Goal: Task Accomplishment & Management: Manage account settings

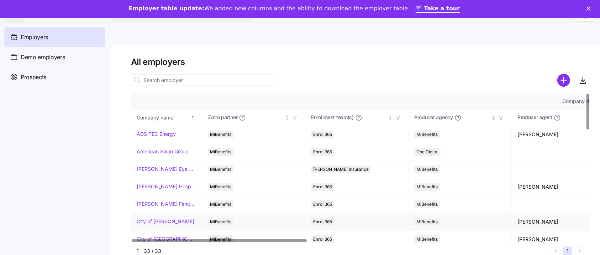
click at [168, 220] on link "City of [PERSON_NAME]" at bounding box center [166, 221] width 58 height 7
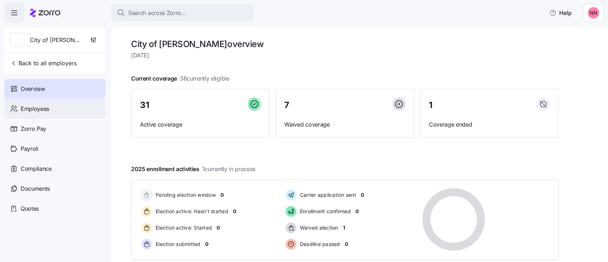
click at [37, 105] on span "Employees" at bounding box center [35, 108] width 28 height 9
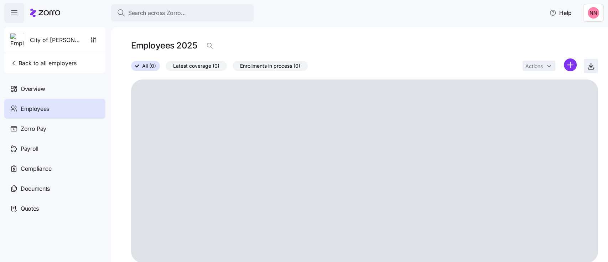
click at [586, 66] on icon "button" at bounding box center [590, 66] width 9 height 9
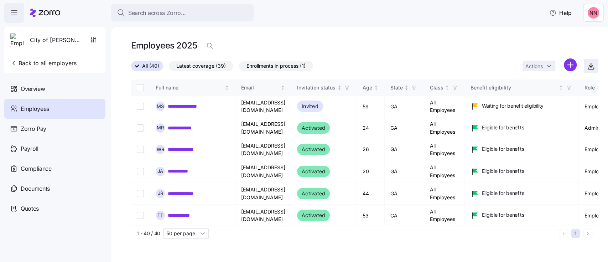
click at [591, 65] on icon "button" at bounding box center [590, 66] width 9 height 9
click at [48, 61] on span "Back to all employers" at bounding box center [43, 63] width 67 height 9
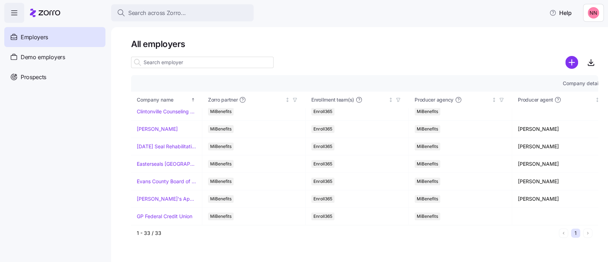
scroll to position [128, 0]
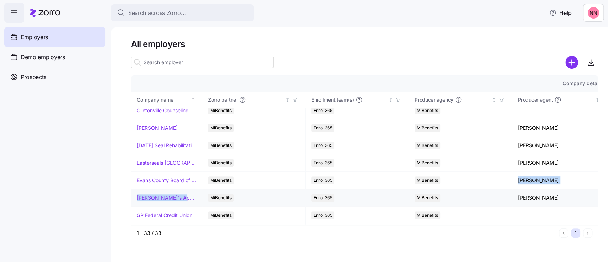
drag, startPoint x: 178, startPoint y: 201, endPoint x: 472, endPoint y: 190, distance: 294.7
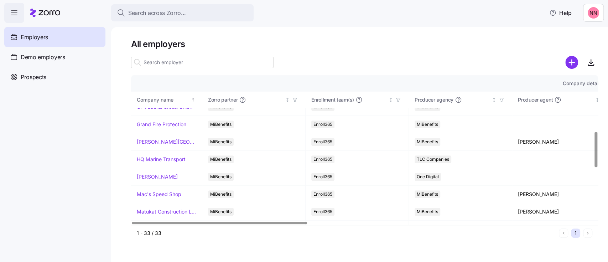
scroll to position [240, 0]
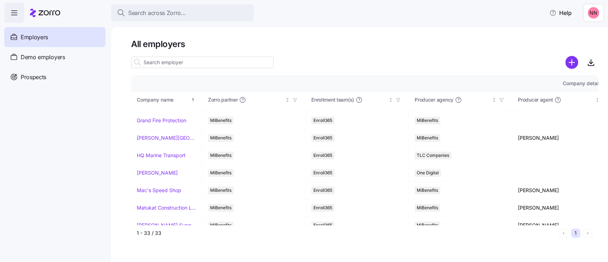
click at [161, 191] on link "Mac's Speed Shop" at bounding box center [159, 190] width 45 height 7
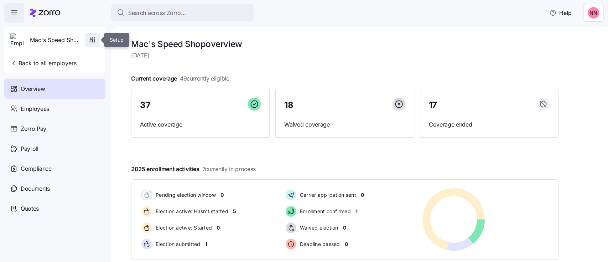
click at [95, 37] on icon "button" at bounding box center [92, 39] width 7 height 7
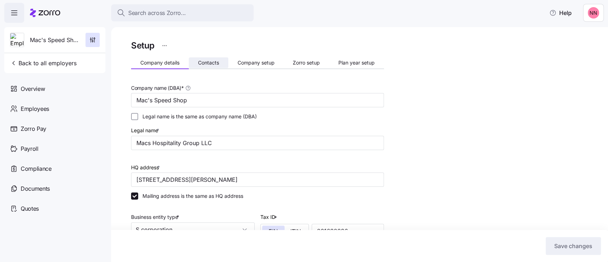
click at [200, 60] on span "Contacts" at bounding box center [208, 62] width 21 height 5
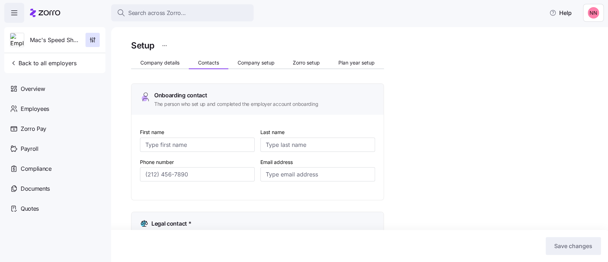
type input "Jaime"
type input "Neagle"
type input "jaimen@macshospitality.com"
type input "Kenny"
type input "Crenshaw"
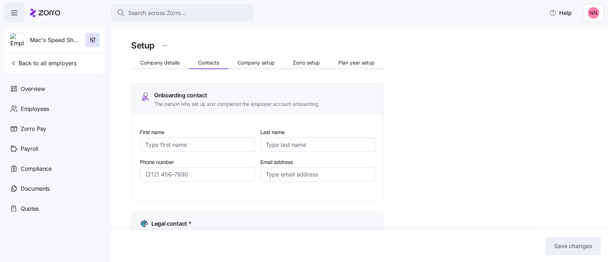
type input "kennyc@macshospitality.com"
type input "Jaime"
type input "Neagle"
type input "jaimen@macshospitality.com"
type input "Kenny"
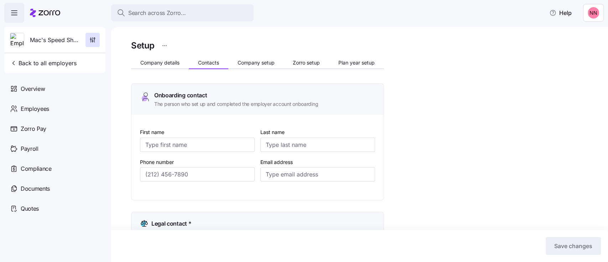
type input "Crenshaw"
type input "kennyc@macshospitality.com"
type input "(704) 728-2595"
type input "(704) 648-3676"
type input "(704) 728-2595"
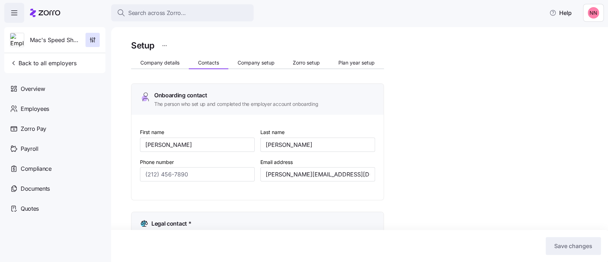
click at [486, 20] on div "Search across Zorro... Help" at bounding box center [303, 13] width 599 height 20
click at [382, 240] on div "Save changes" at bounding box center [304, 246] width 594 height 18
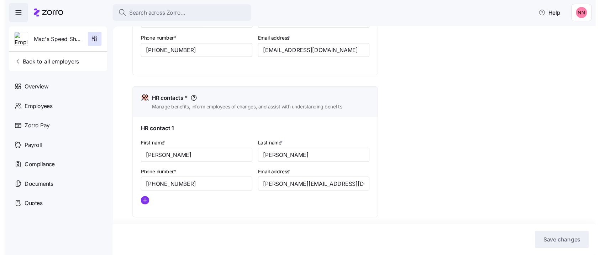
scroll to position [258, 0]
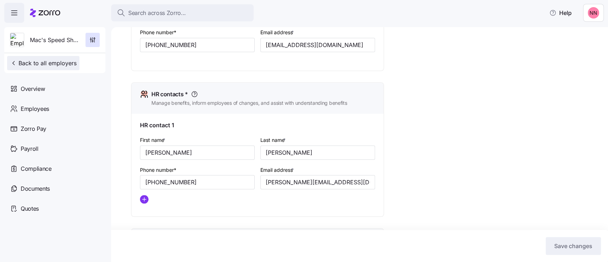
click at [51, 60] on span "Back to all employers" at bounding box center [43, 63] width 67 height 9
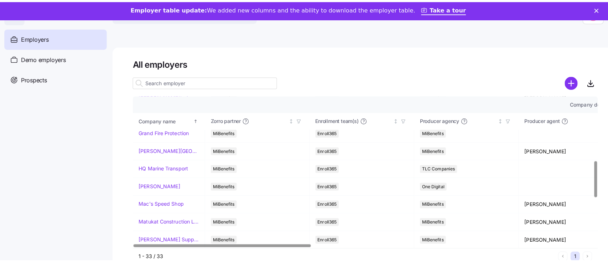
scroll to position [276, 0]
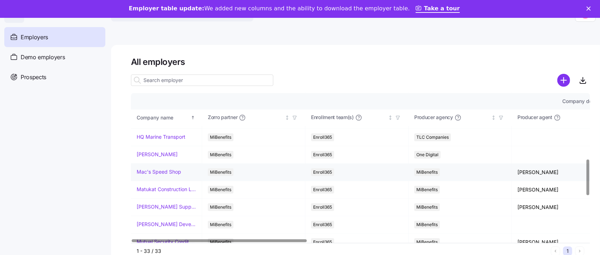
click at [154, 170] on link "Mac's Speed Shop" at bounding box center [159, 171] width 45 height 7
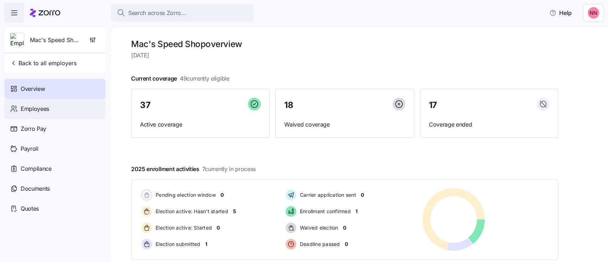
click at [37, 111] on span "Employees" at bounding box center [35, 108] width 28 height 9
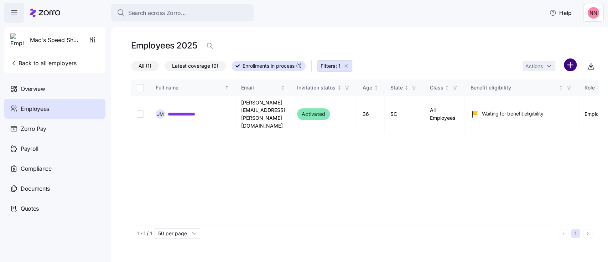
click at [574, 64] on html "**********" at bounding box center [304, 128] width 608 height 257
click at [446, 109] on html "**********" at bounding box center [304, 128] width 608 height 257
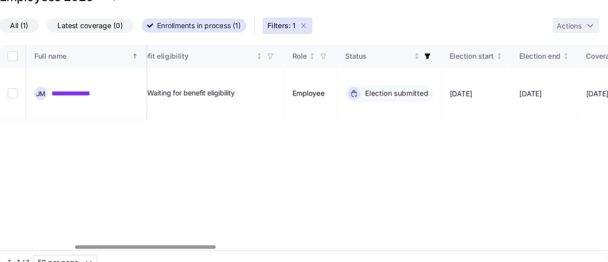
scroll to position [0, 134]
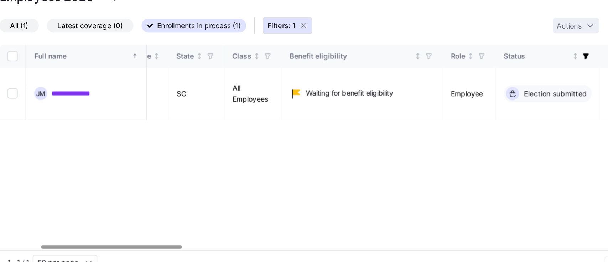
click at [215, 224] on div at bounding box center [211, 222] width 100 height 2
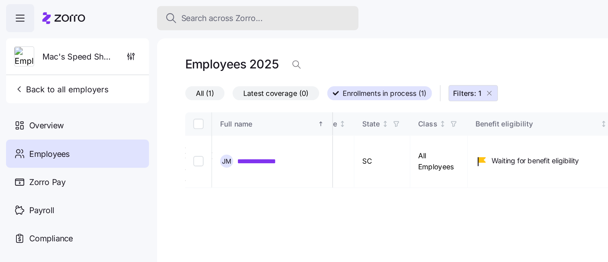
click at [173, 12] on span "Search across Zorro..." at bounding box center [157, 13] width 58 height 9
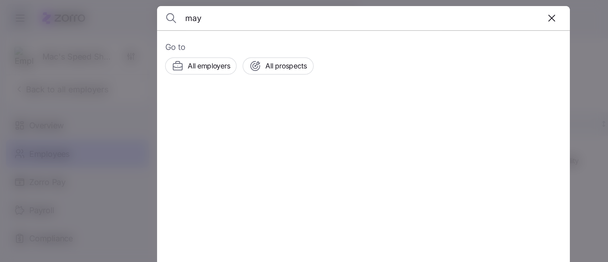
type input "may"
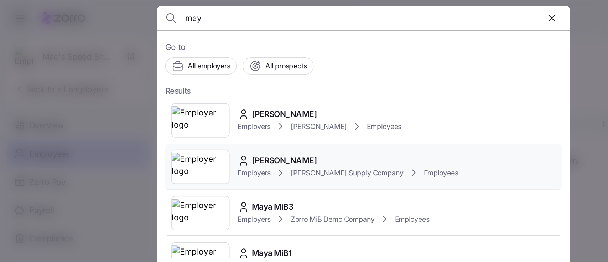
click at [186, 119] on span "Employers" at bounding box center [179, 122] width 23 height 7
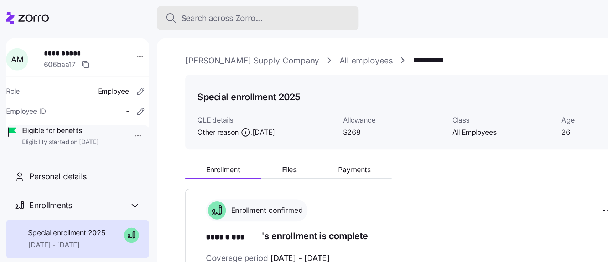
click at [144, 12] on span "Search across Zorro..." at bounding box center [157, 13] width 58 height 9
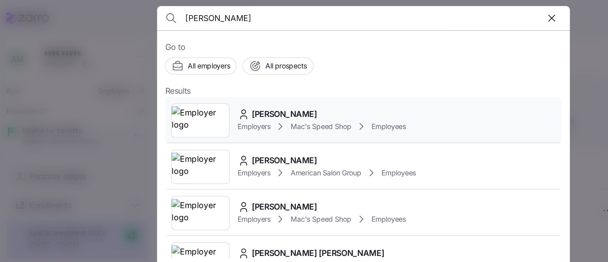
type input "mckelley"
click at [188, 88] on span "Employers" at bounding box center [179, 89] width 23 height 7
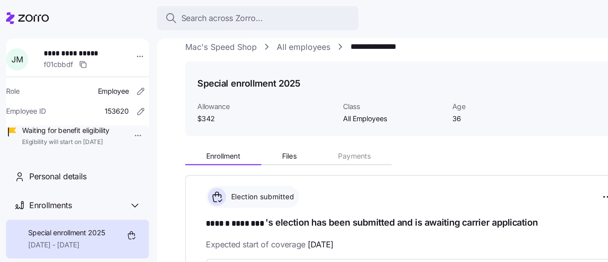
scroll to position [7, 0]
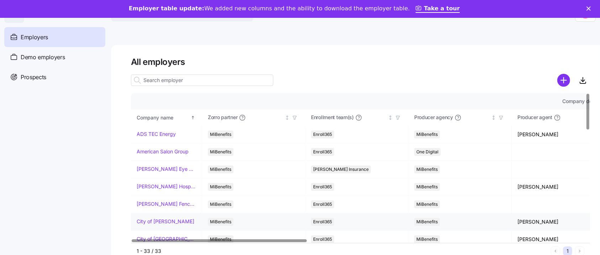
click at [160, 221] on link "City of [PERSON_NAME]" at bounding box center [166, 221] width 58 height 7
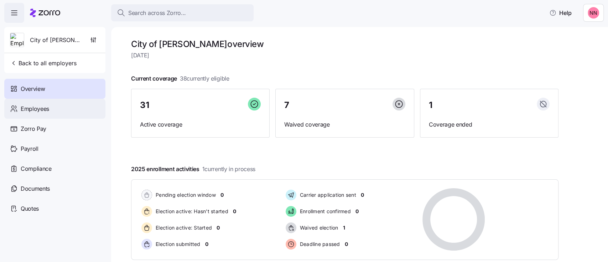
click at [54, 107] on div "Employees" at bounding box center [54, 109] width 101 height 20
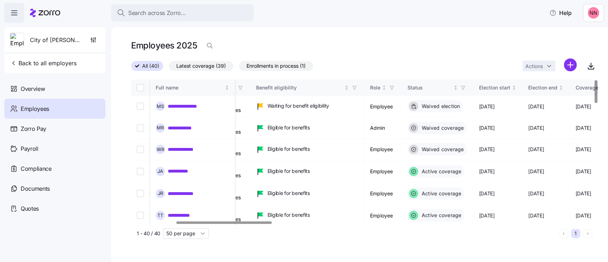
scroll to position [0, 218]
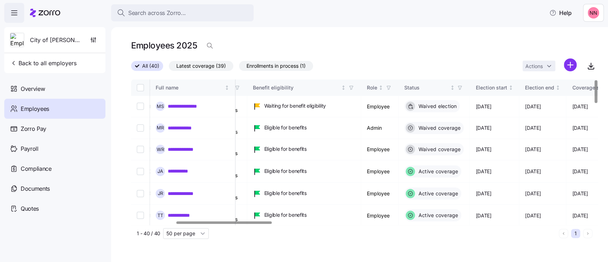
click at [268, 224] on div at bounding box center [223, 222] width 95 height 2
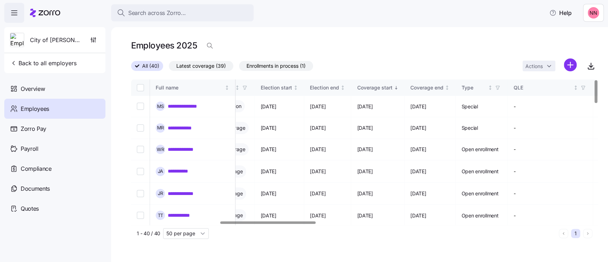
click at [268, 224] on div at bounding box center [362, 222] width 463 height 4
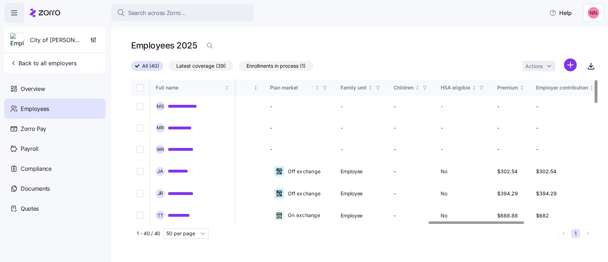
scroll to position [0, 1421]
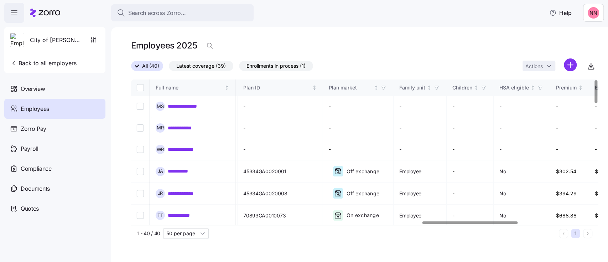
click at [470, 220] on div at bounding box center [362, 222] width 463 height 4
click at [439, 88] on icon "button" at bounding box center [436, 87] width 5 height 5
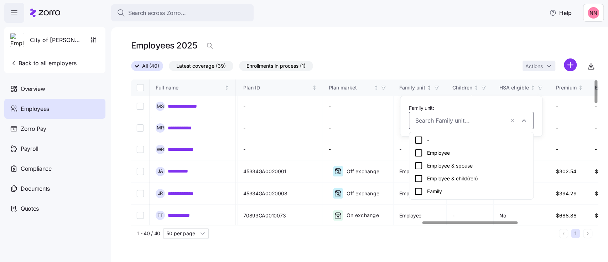
click at [439, 88] on icon "button" at bounding box center [436, 87] width 5 height 5
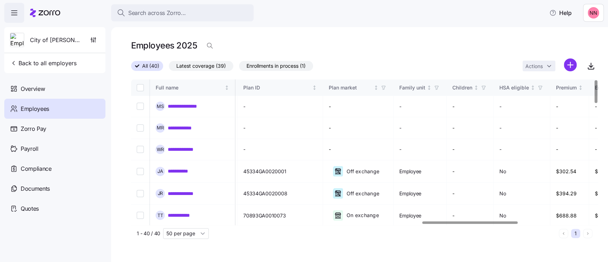
click at [461, 69] on div "All (40) Latest coverage (39) Enrollments in process (1) Actions" at bounding box center [364, 65] width 467 height 15
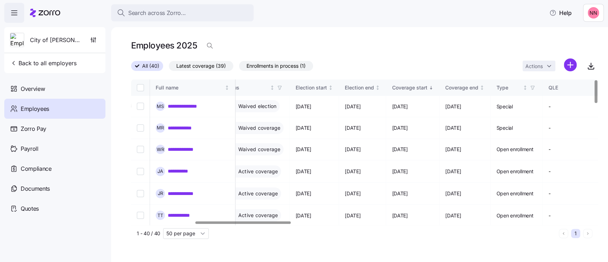
scroll to position [0, 310]
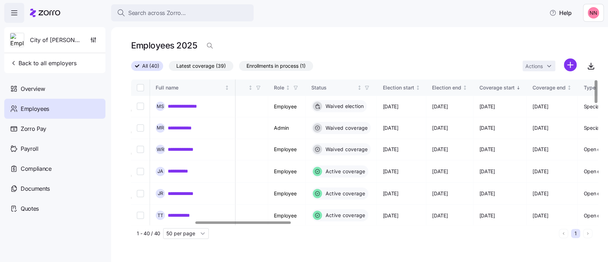
click at [199, 224] on div at bounding box center [242, 222] width 95 height 2
drag, startPoint x: 199, startPoint y: 240, endPoint x: 177, endPoint y: 241, distance: 22.4
click at [177, 241] on div "1 - 40 / 40 50 per page 1" at bounding box center [364, 233] width 467 height 17
click at [298, 87] on icon "button" at bounding box center [295, 87] width 5 height 5
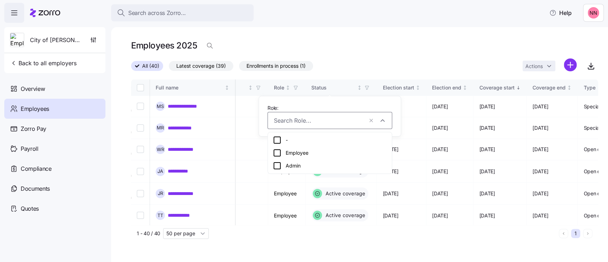
click at [276, 164] on icon at bounding box center [277, 165] width 9 height 9
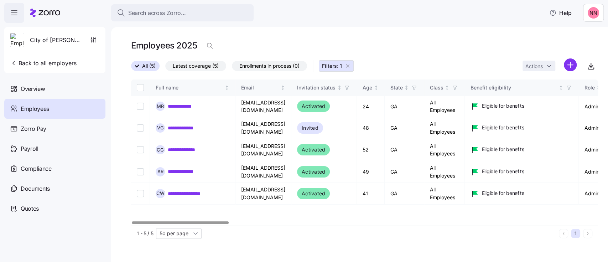
click at [182, 224] on div at bounding box center [180, 222] width 96 height 2
click at [474, 27] on div "**********" at bounding box center [359, 144] width 497 height 235
click at [65, 63] on span "Back to all employers" at bounding box center [43, 63] width 67 height 9
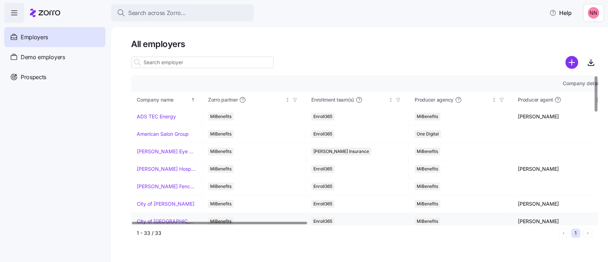
click at [163, 218] on link "City of [GEOGRAPHIC_DATA]" at bounding box center [166, 221] width 59 height 7
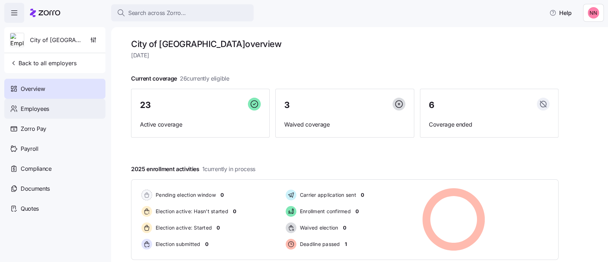
click at [81, 105] on div "Employees" at bounding box center [54, 109] width 101 height 20
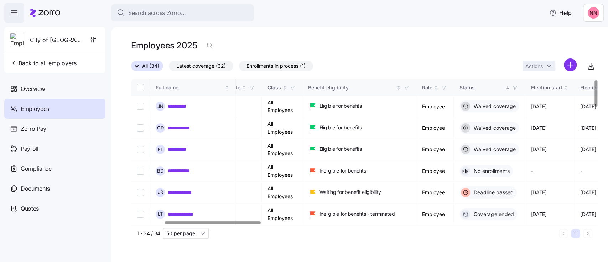
scroll to position [0, 166]
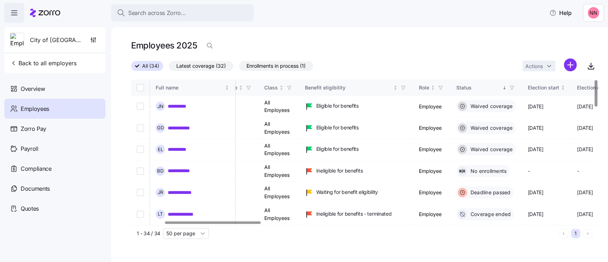
click at [257, 222] on div at bounding box center [213, 222] width 96 height 2
click at [443, 85] on icon "button" at bounding box center [440, 87] width 5 height 5
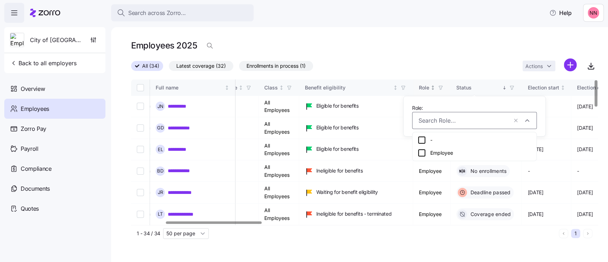
click at [444, 84] on div "Role" at bounding box center [432, 88] width 26 height 8
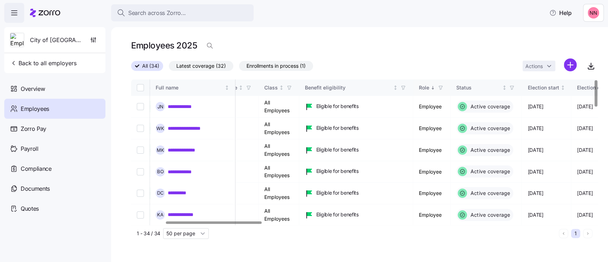
click at [444, 84] on div "Role" at bounding box center [432, 88] width 26 height 8
click at [435, 86] on icon "Sorted ascending" at bounding box center [432, 87] width 5 height 5
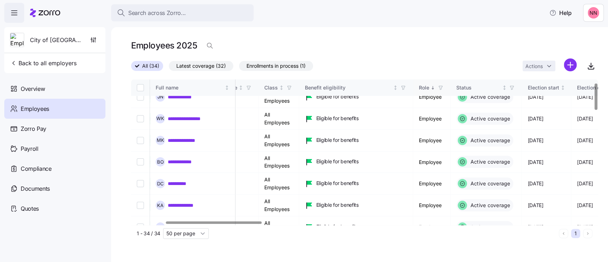
scroll to position [8, 166]
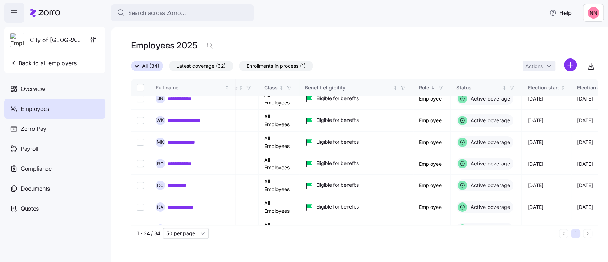
click at [554, 253] on div "**********" at bounding box center [359, 144] width 497 height 235
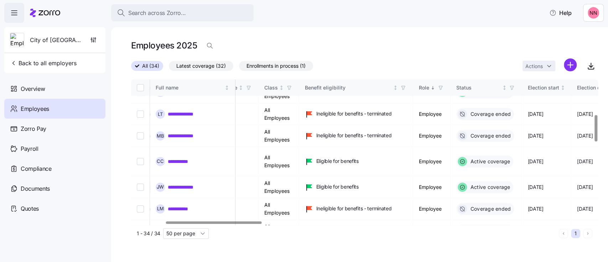
scroll to position [193, 166]
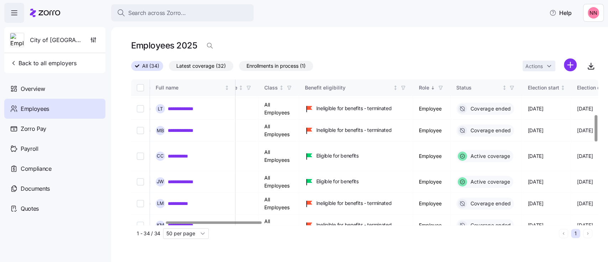
click at [595, 136] on div at bounding box center [595, 128] width 2 height 26
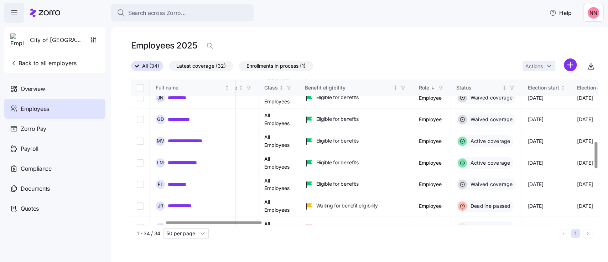
scroll to position [349, 166]
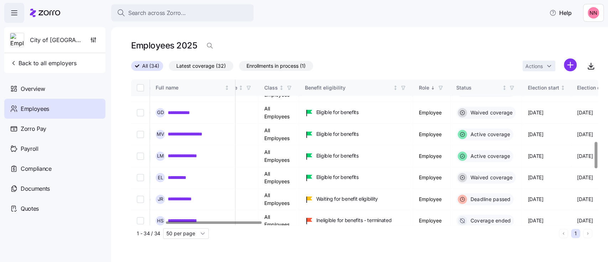
click at [595, 164] on div at bounding box center [595, 155] width 2 height 26
click at [194, 175] on link "**********" at bounding box center [182, 177] width 29 height 7
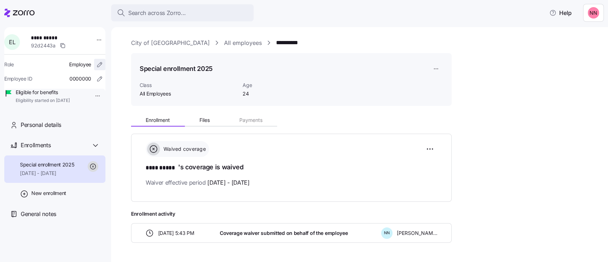
click at [96, 63] on icon "button" at bounding box center [99, 64] width 7 height 7
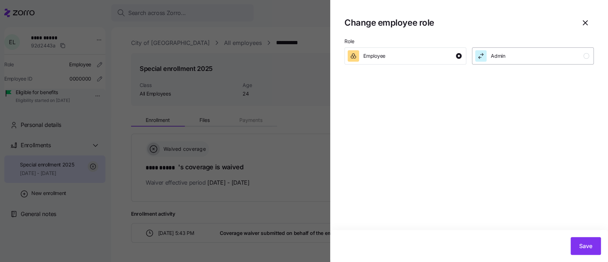
click at [580, 57] on div "Admin" at bounding box center [532, 55] width 114 height 11
click at [591, 245] on span "Save" at bounding box center [585, 245] width 13 height 9
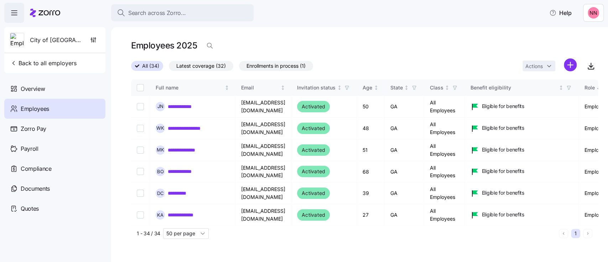
click at [570, 64] on html "**********" at bounding box center [304, 128] width 608 height 257
click at [540, 94] on span "Add a new employee" at bounding box center [547, 95] width 48 height 7
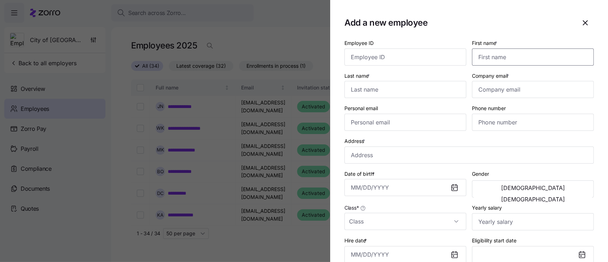
click at [516, 57] on input "First name *" at bounding box center [533, 56] width 122 height 17
type input "Michaela"
click at [425, 91] on input "Last name *" at bounding box center [405, 89] width 122 height 17
type input "Fontaine"
click at [517, 90] on input "Company email *" at bounding box center [533, 89] width 122 height 17
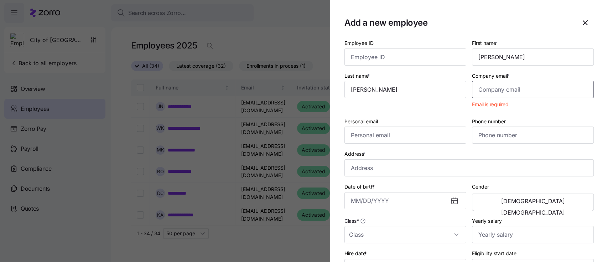
click at [530, 90] on input "Company email *" at bounding box center [533, 89] width 122 height 17
click at [532, 89] on input "mfontaine@" at bounding box center [533, 89] width 122 height 17
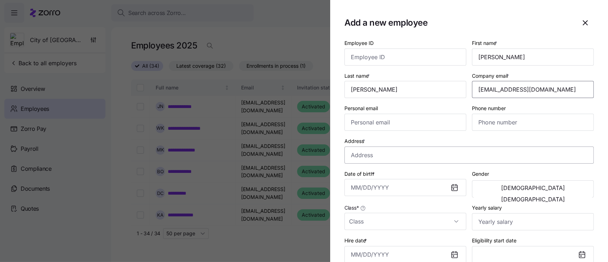
type input "mfontaine@lbassi.com"
click at [411, 155] on input "Address *" at bounding box center [468, 154] width 249 height 17
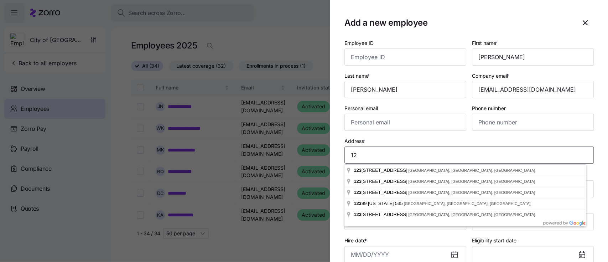
type input "1"
type input "4"
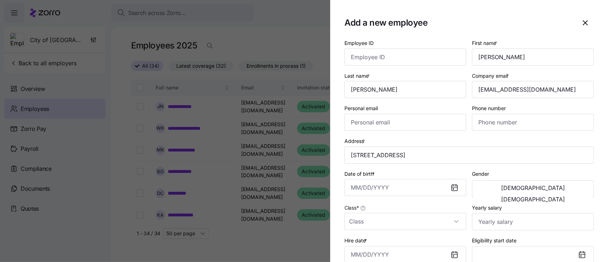
type input "400 Ocean Blvd, St Simons Island, GA 31522, USA"
click at [391, 190] on input "Date of birth *" at bounding box center [405, 187] width 122 height 17
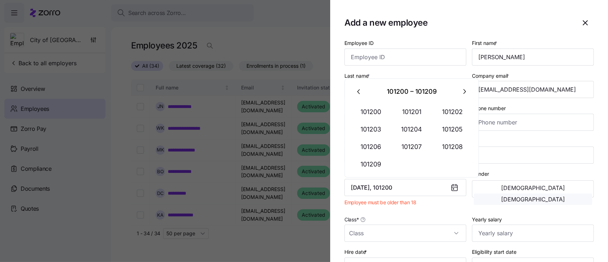
click at [551, 196] on span "Female" at bounding box center [533, 199] width 64 height 6
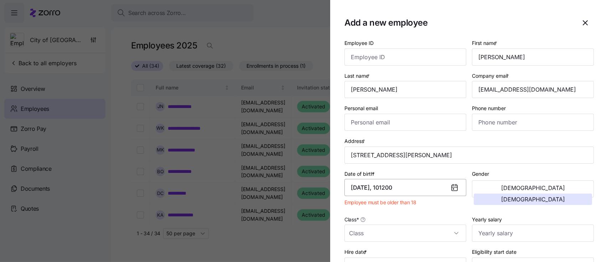
click at [403, 188] on input "January 1, 101200" at bounding box center [405, 187] width 122 height 17
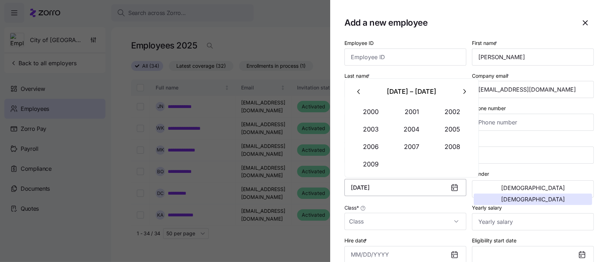
type input "January 1, 2001"
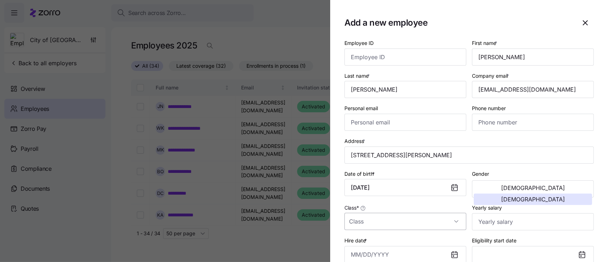
click at [417, 222] on input "Class *" at bounding box center [405, 221] width 122 height 17
click at [395, 242] on div "All Employees" at bounding box center [403, 244] width 113 height 15
type input "All Employees"
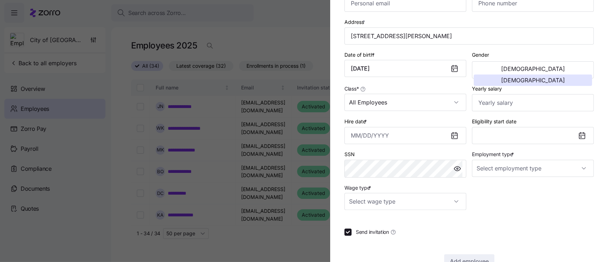
scroll to position [119, 0]
click at [570, 168] on input "Employment type *" at bounding box center [533, 167] width 122 height 17
click at [496, 192] on span "Full Time" at bounding box center [486, 191] width 21 height 8
type input "Full Time"
click at [454, 200] on input "Wage type *" at bounding box center [405, 200] width 122 height 17
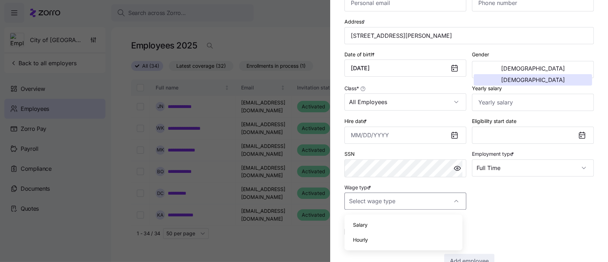
click at [394, 218] on div "Salary" at bounding box center [403, 224] width 113 height 15
type input "Salary"
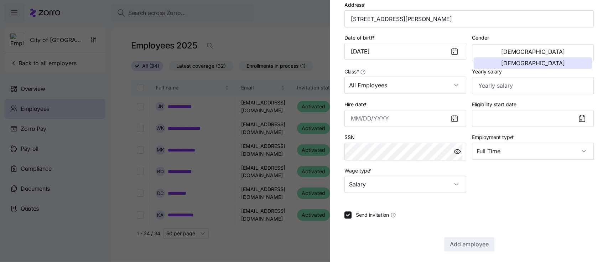
scroll to position [142, 0]
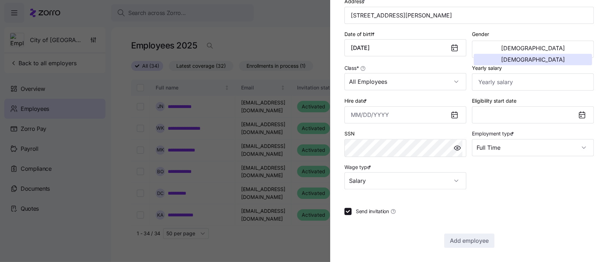
click at [492, 190] on div "Employee ID First name * Michaela Last name * Fontaine Company email * mfontain…" at bounding box center [468, 73] width 249 height 349
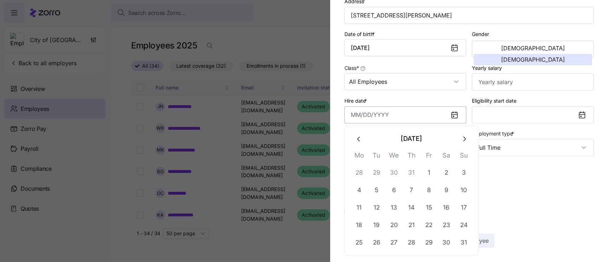
click at [430, 113] on input "Hire date *" at bounding box center [405, 114] width 122 height 17
click at [424, 171] on button "1" at bounding box center [428, 172] width 17 height 17
type input "August 1, 2025"
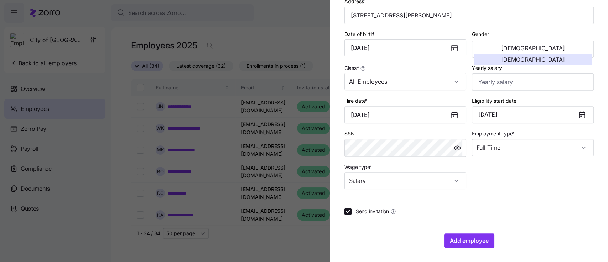
drag, startPoint x: 513, startPoint y: 111, endPoint x: 529, endPoint y: 157, distance: 48.0
click at [529, 157] on div "Employment type * Full Time" at bounding box center [532, 142] width 127 height 33
click at [579, 113] on icon at bounding box center [582, 115] width 6 height 6
click at [544, 111] on button "September 1, 2025" at bounding box center [533, 114] width 122 height 17
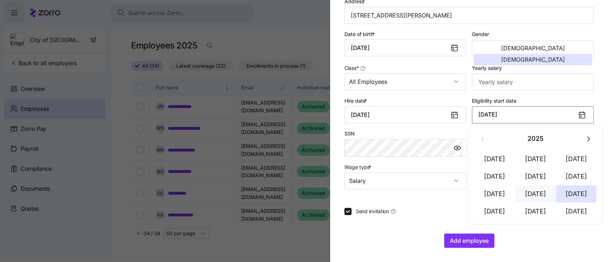
click at [533, 190] on button "Aug 1" at bounding box center [535, 193] width 41 height 17
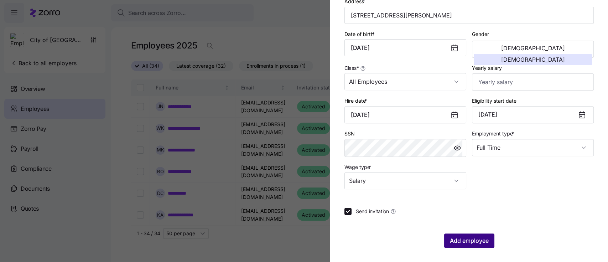
click at [466, 241] on span "Add employee" at bounding box center [469, 240] width 39 height 9
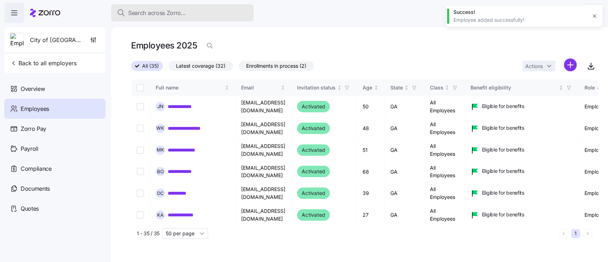
click at [194, 12] on div "Search across Zorro..." at bounding box center [182, 13] width 131 height 9
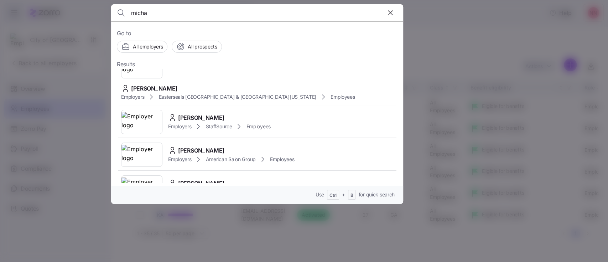
scroll to position [0, 0]
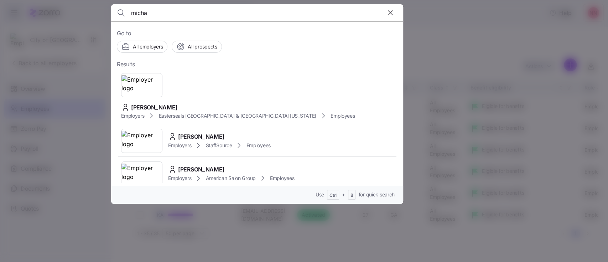
click at [178, 14] on input "micha" at bounding box center [222, 12] width 182 height 17
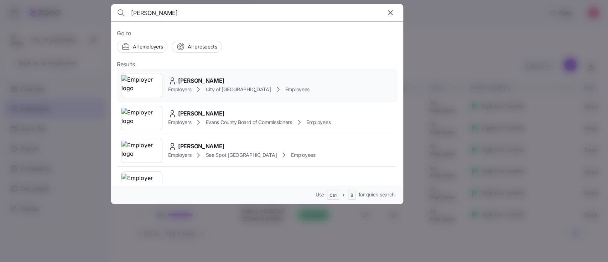
type input "michaela"
click at [181, 86] on span "Employers" at bounding box center [179, 89] width 23 height 7
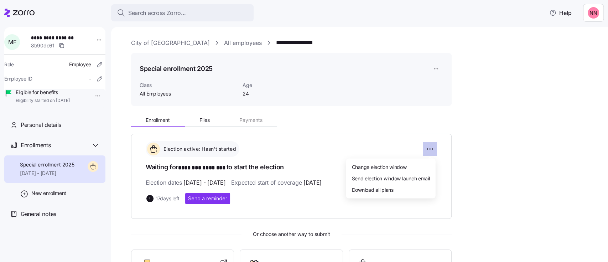
click at [429, 150] on html "**********" at bounding box center [304, 128] width 608 height 257
click at [507, 150] on html "**********" at bounding box center [304, 128] width 608 height 257
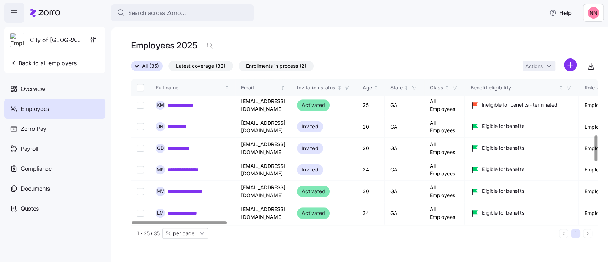
scroll to position [327, 0]
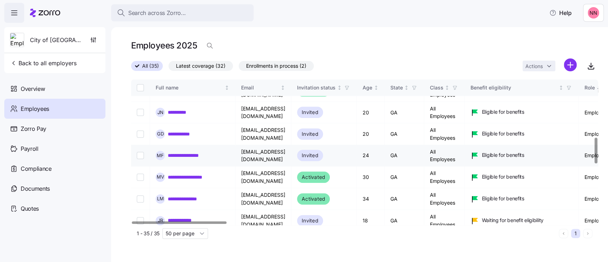
drag, startPoint x: 186, startPoint y: 156, endPoint x: 181, endPoint y: 152, distance: 6.6
click at [181, 152] on link "**********" at bounding box center [189, 155] width 43 height 7
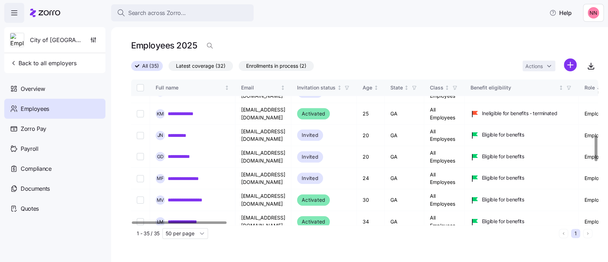
scroll to position [327, 0]
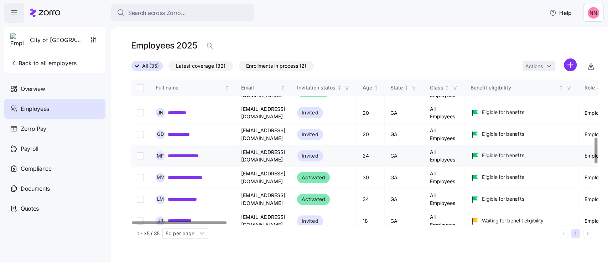
click at [143, 155] on input "Select record 18" at bounding box center [140, 155] width 7 height 7
checkbox input "true"
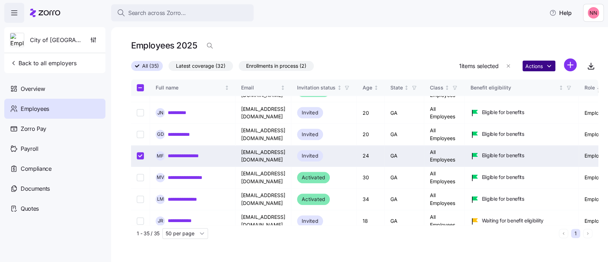
click at [550, 65] on html "**********" at bounding box center [304, 128] width 608 height 257
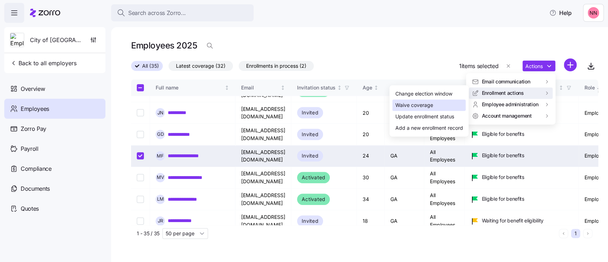
click at [445, 105] on div "Waive coverage" at bounding box center [428, 104] width 73 height 11
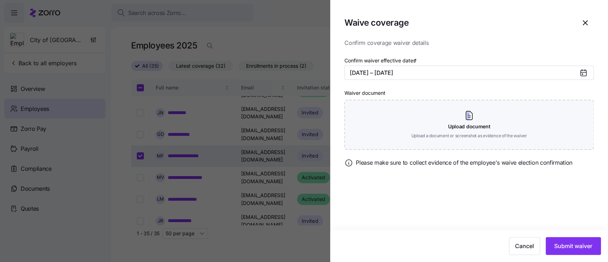
click at [582, 71] on icon at bounding box center [583, 73] width 6 height 6
click at [581, 70] on icon at bounding box center [583, 73] width 6 height 6
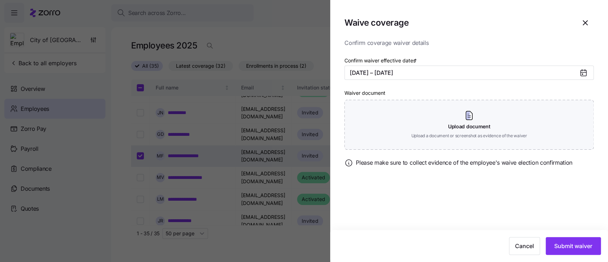
click at [586, 71] on icon at bounding box center [583, 72] width 9 height 9
click at [574, 244] on span "Submit waiver" at bounding box center [573, 245] width 38 height 9
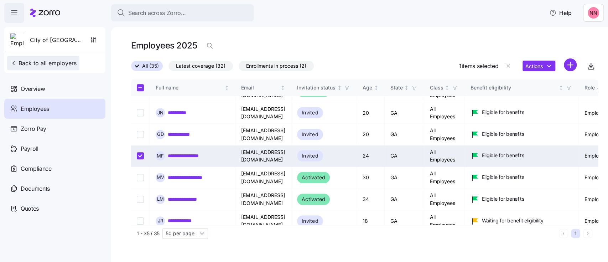
click at [59, 61] on span "Back to all employers" at bounding box center [43, 63] width 67 height 9
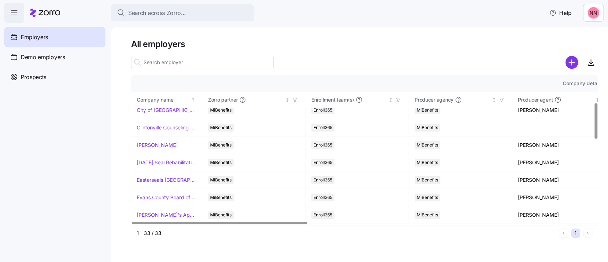
scroll to position [129, 0]
click at [594, 135] on div at bounding box center [595, 124] width 2 height 36
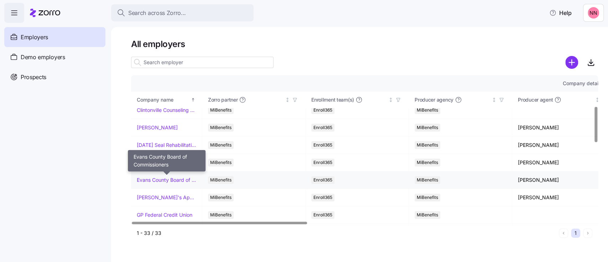
click at [184, 177] on link "Evans County Board of Commissioners" at bounding box center [166, 179] width 59 height 7
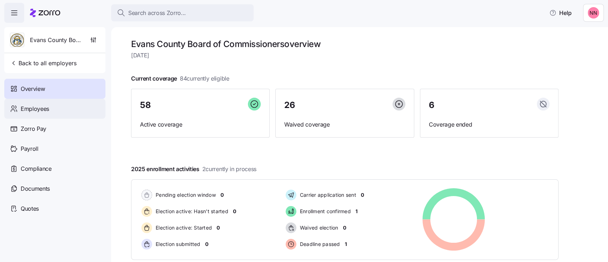
click at [31, 109] on span "Employees" at bounding box center [35, 108] width 28 height 9
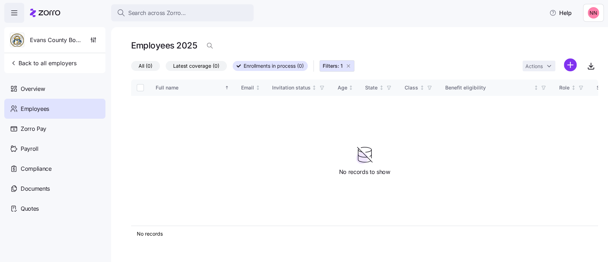
click at [348, 60] on div "Filters: 1" at bounding box center [333, 65] width 41 height 11
click at [350, 64] on icon "button" at bounding box center [348, 66] width 6 height 6
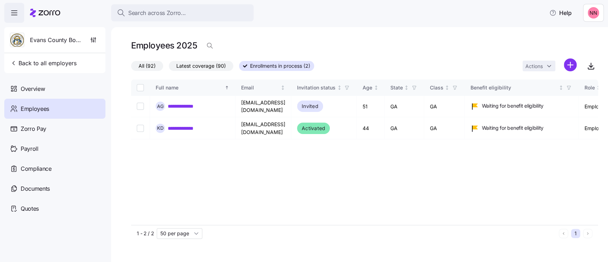
click at [150, 63] on span "All (92)" at bounding box center [147, 65] width 17 height 9
click at [131, 68] on input "All (92)" at bounding box center [131, 68] width 0 height 0
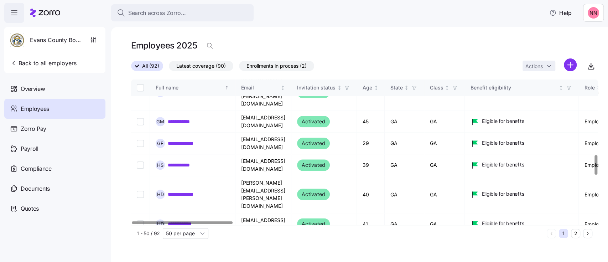
scroll to position [563, 0]
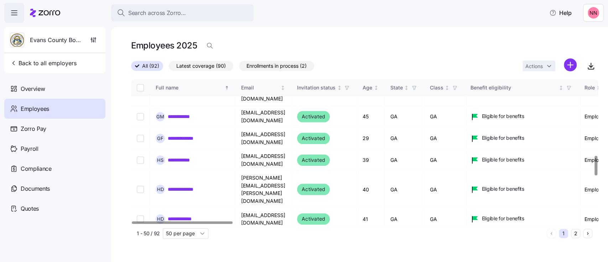
click at [594, 168] on div at bounding box center [595, 166] width 2 height 20
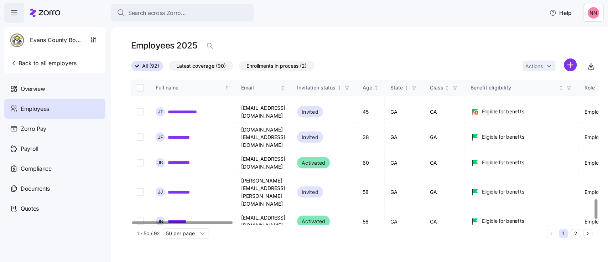
scroll to position [897, 0]
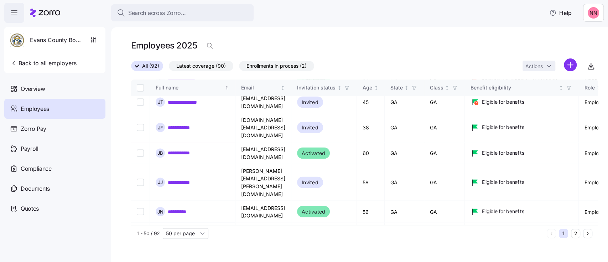
click at [575, 234] on button "2" at bounding box center [575, 233] width 9 height 9
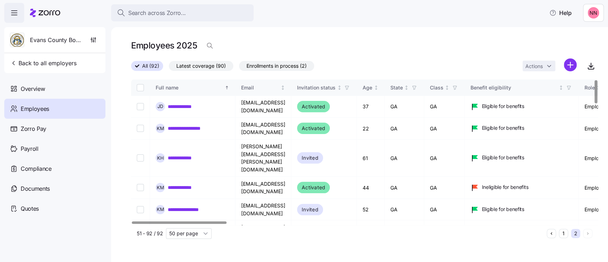
click at [597, 80] on div at bounding box center [595, 91] width 2 height 23
click at [561, 234] on button "1" at bounding box center [563, 233] width 9 height 9
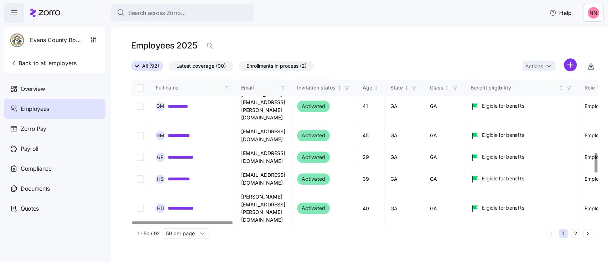
scroll to position [549, 0]
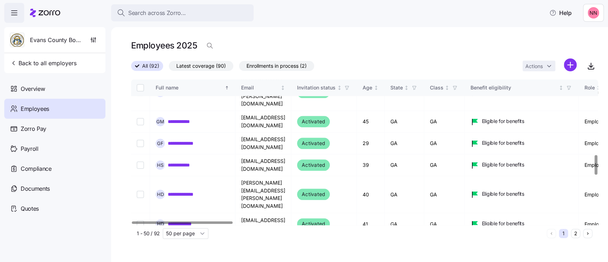
click at [594, 166] on div at bounding box center [595, 165] width 2 height 20
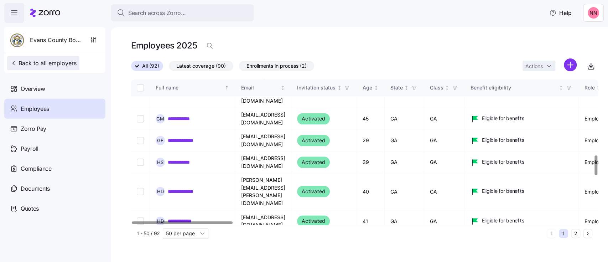
click at [63, 65] on span "Back to all employers" at bounding box center [43, 63] width 67 height 9
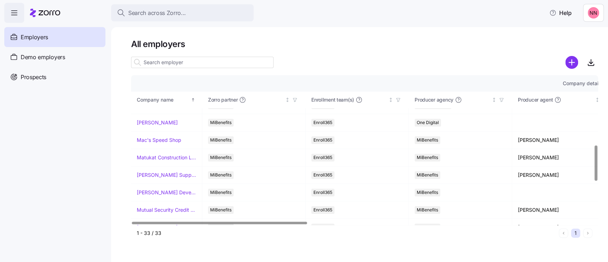
scroll to position [291, 0]
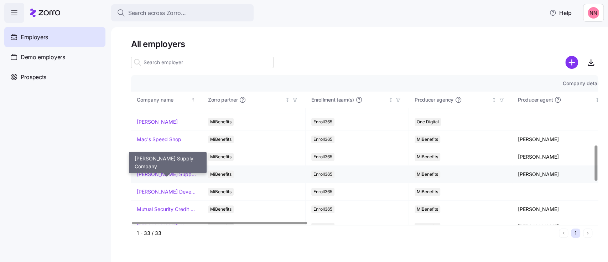
click at [157, 174] on link "[PERSON_NAME] Supply Company" at bounding box center [166, 174] width 59 height 7
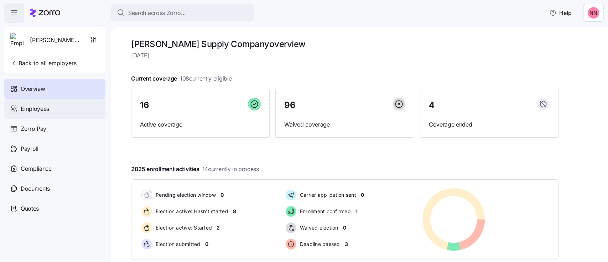
click at [29, 111] on span "Employees" at bounding box center [35, 108] width 28 height 9
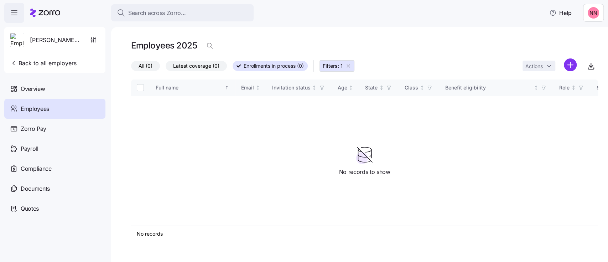
click at [348, 67] on icon "button" at bounding box center [348, 66] width 6 height 6
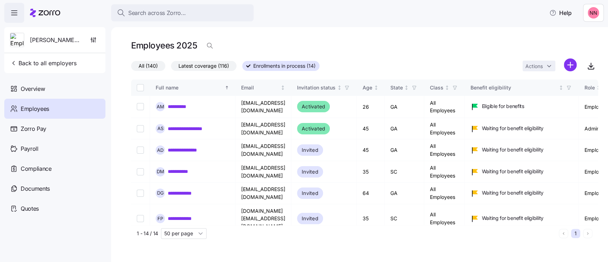
click at [146, 64] on span "All (140)" at bounding box center [148, 65] width 19 height 9
click at [131, 68] on input "All (140)" at bounding box center [131, 68] width 0 height 0
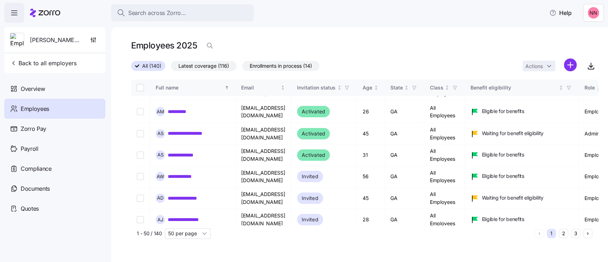
scroll to position [38, 0]
click at [221, 223] on div at bounding box center [179, 222] width 94 height 2
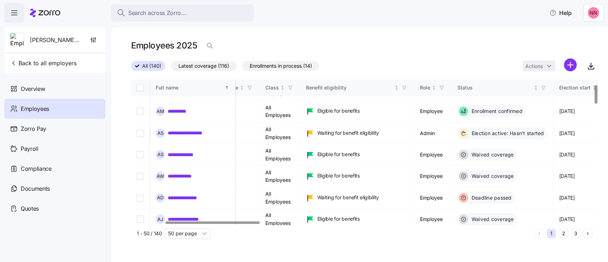
scroll to position [38, 166]
click at [255, 221] on div at bounding box center [212, 222] width 94 height 2
click at [429, 88] on div "Role" at bounding box center [423, 88] width 10 height 8
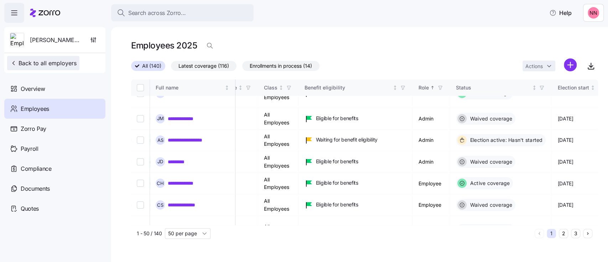
click at [57, 65] on span "Back to all employers" at bounding box center [43, 63] width 67 height 9
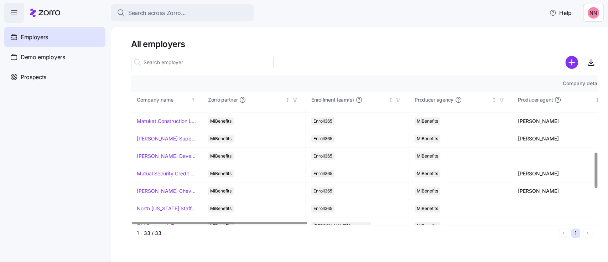
scroll to position [328, 0]
click at [156, 189] on link "[PERSON_NAME] Chevrolet" at bounding box center [166, 189] width 59 height 7
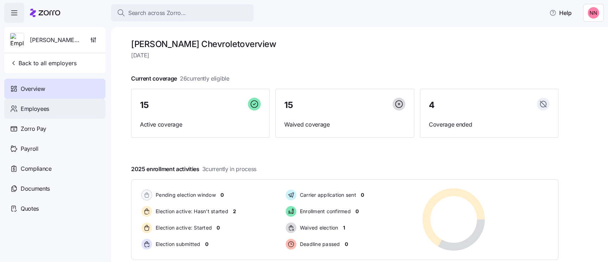
click at [47, 105] on span "Employees" at bounding box center [35, 108] width 28 height 9
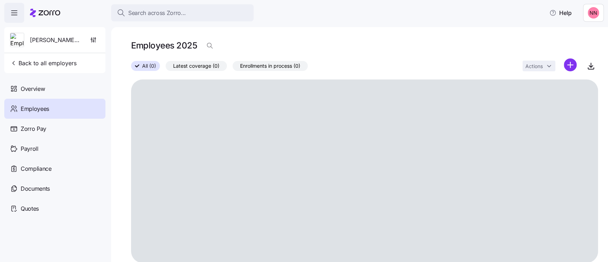
click at [42, 108] on span "Employees" at bounding box center [35, 108] width 28 height 9
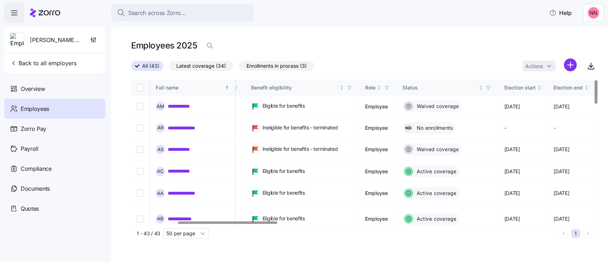
scroll to position [0, 223]
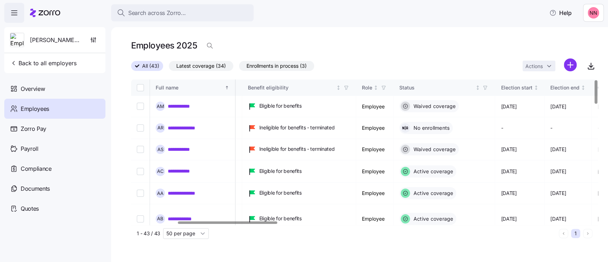
click at [276, 223] on div at bounding box center [227, 222] width 99 height 2
click at [378, 87] on icon "Not sorted" at bounding box center [375, 87] width 5 height 5
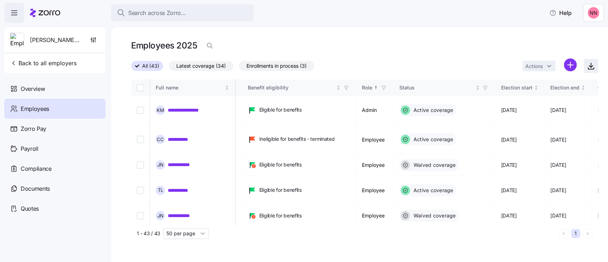
click at [589, 64] on icon "button" at bounding box center [590, 66] width 9 height 9
